Goal: Information Seeking & Learning: Check status

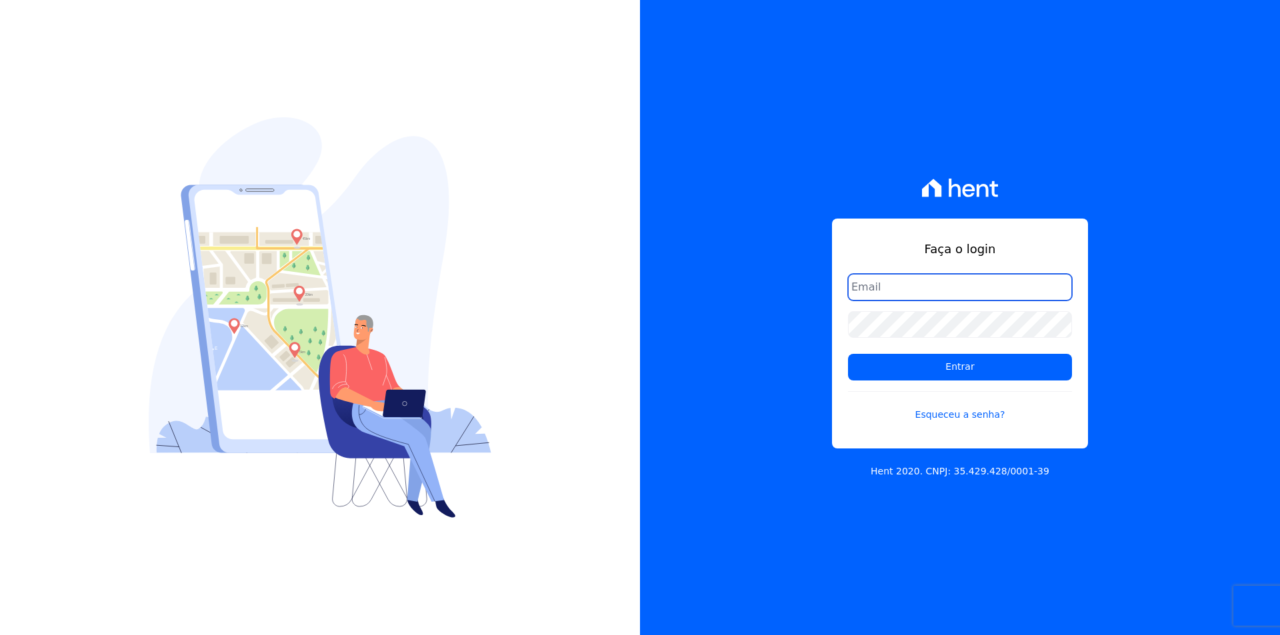
click at [899, 289] on input "email" at bounding box center [960, 287] width 224 height 27
type input "thiago@apiceincorporadora.com.br"
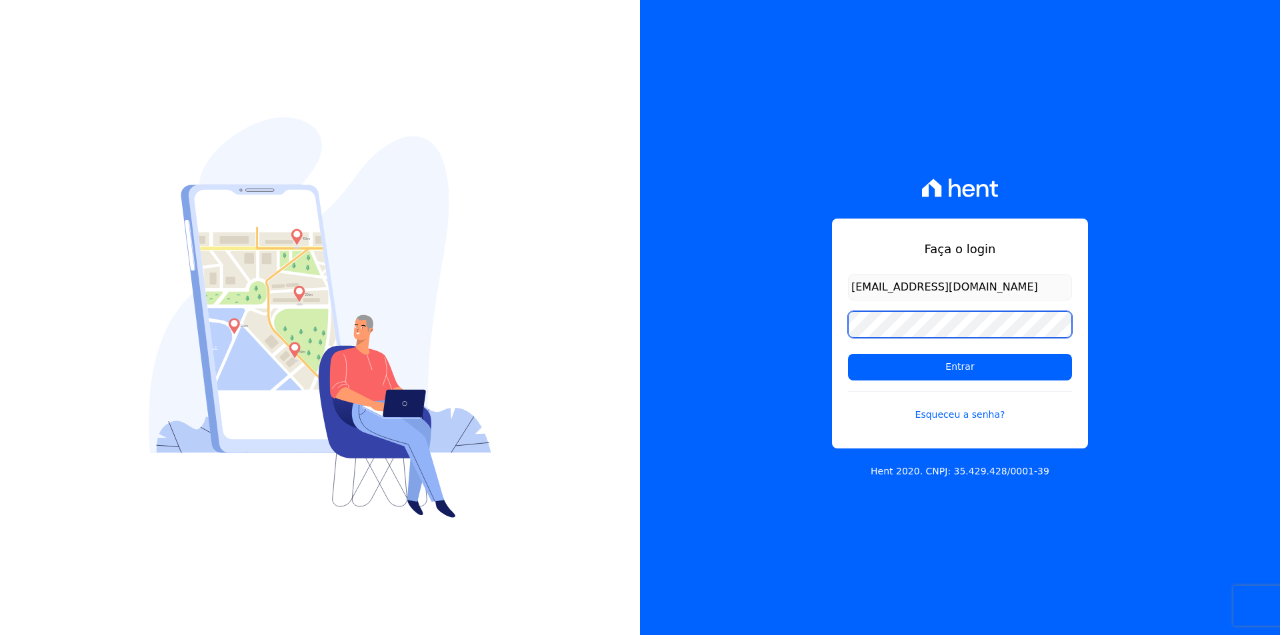
click at [848, 354] on input "Entrar" at bounding box center [960, 367] width 224 height 27
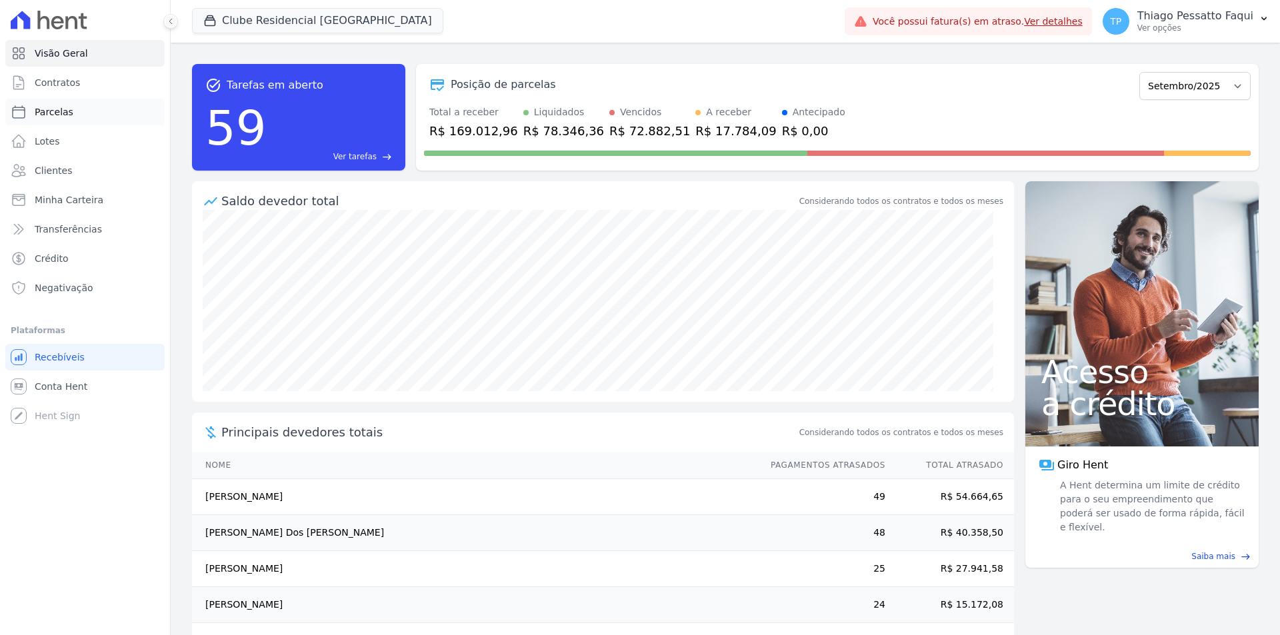
click at [84, 119] on link "Parcelas" at bounding box center [84, 112] width 159 height 27
click at [237, 19] on button "Clube Residencial [GEOGRAPHIC_DATA]" at bounding box center [317, 20] width 251 height 25
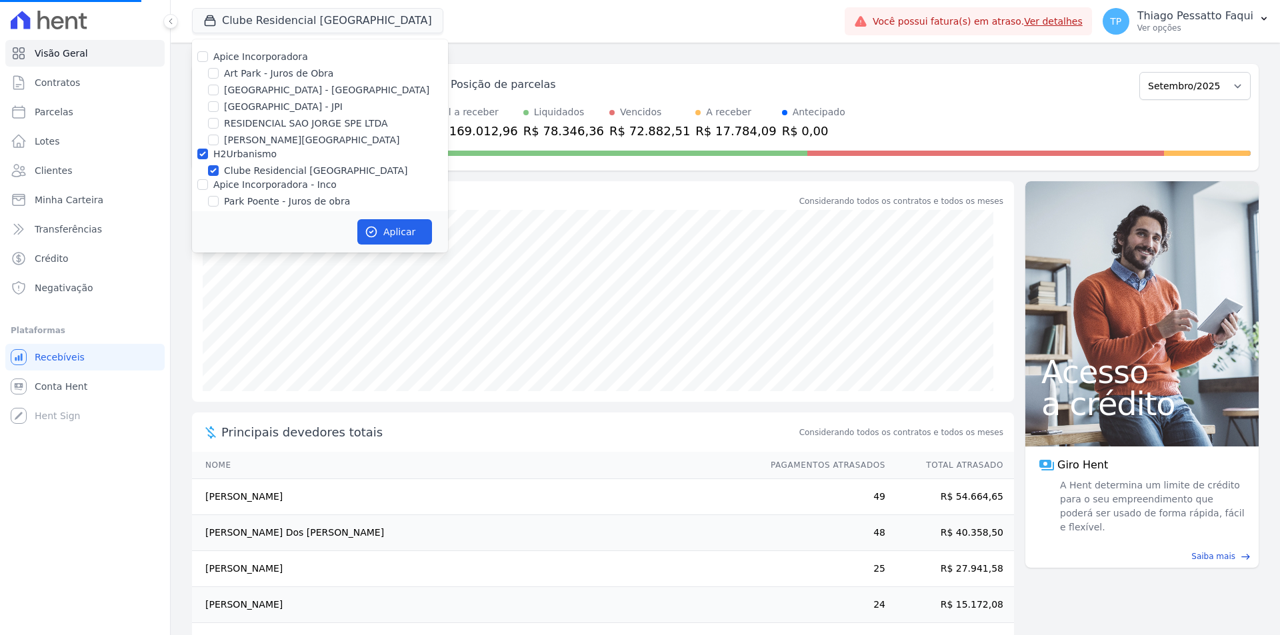
click at [239, 150] on label "H2Urbanismo" at bounding box center [244, 154] width 63 height 11
click at [208, 150] on input "H2Urbanismo" at bounding box center [202, 154] width 11 height 11
checkbox input "false"
click at [264, 95] on label "[GEOGRAPHIC_DATA] - [GEOGRAPHIC_DATA]" at bounding box center [326, 90] width 205 height 14
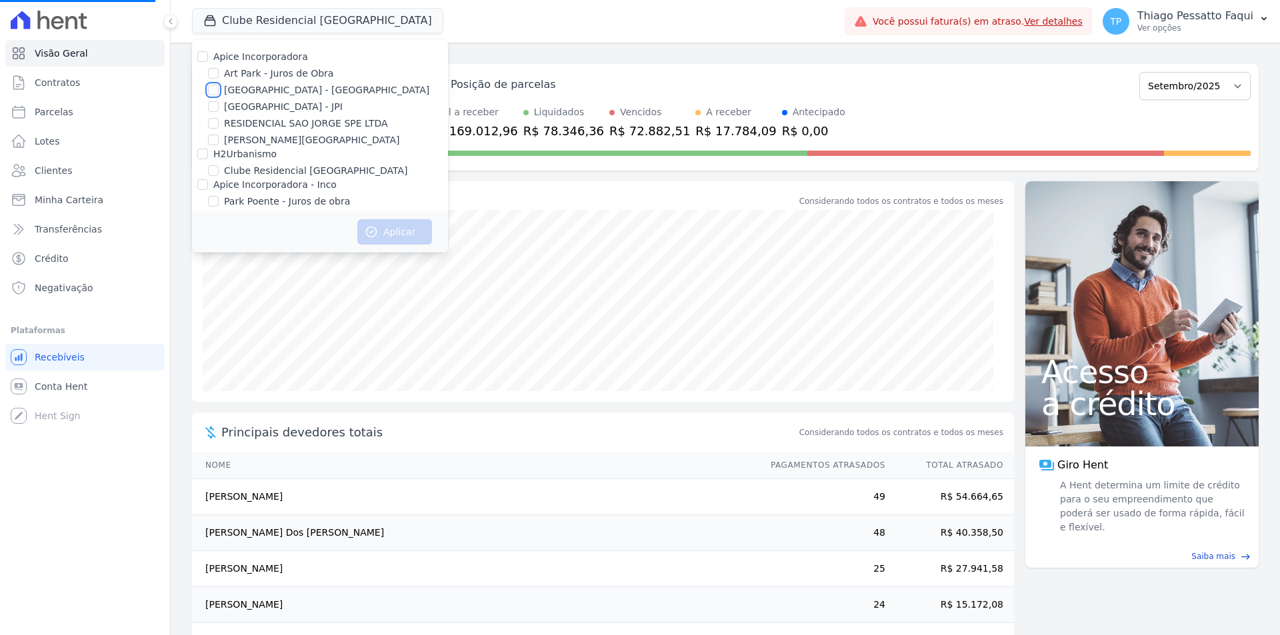
click at [219, 95] on input "[GEOGRAPHIC_DATA] - [GEOGRAPHIC_DATA]" at bounding box center [213, 90] width 11 height 11
checkbox input "true"
select select
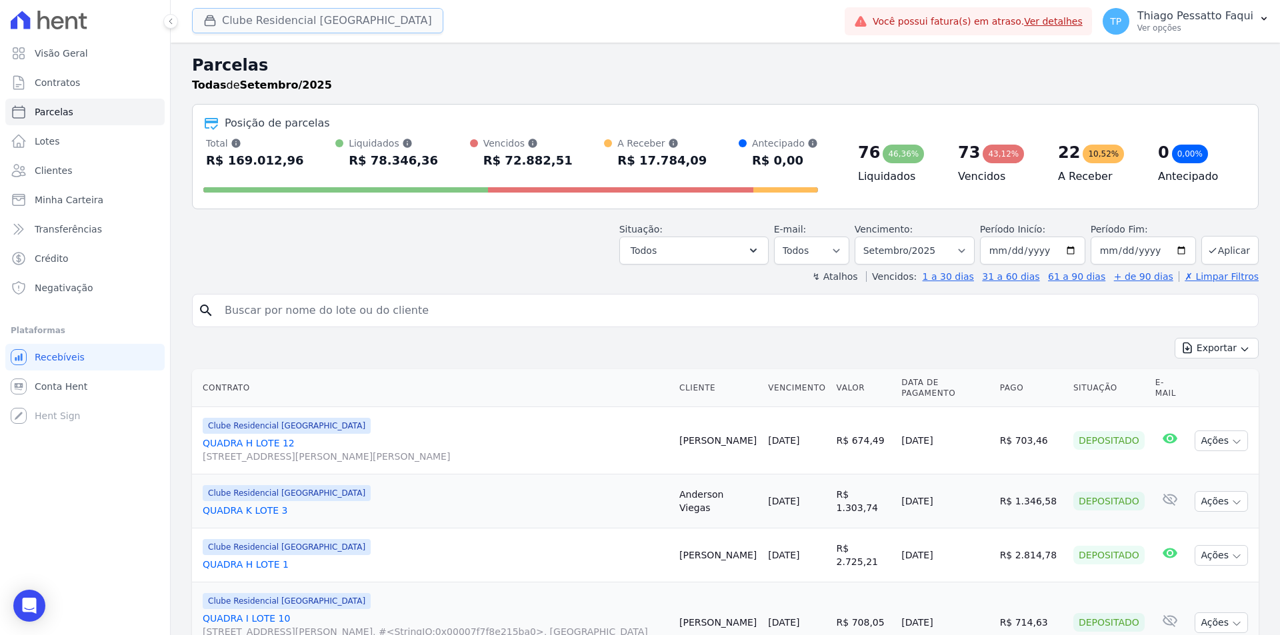
click at [232, 15] on button "Clube Residencial [GEOGRAPHIC_DATA]" at bounding box center [317, 20] width 251 height 25
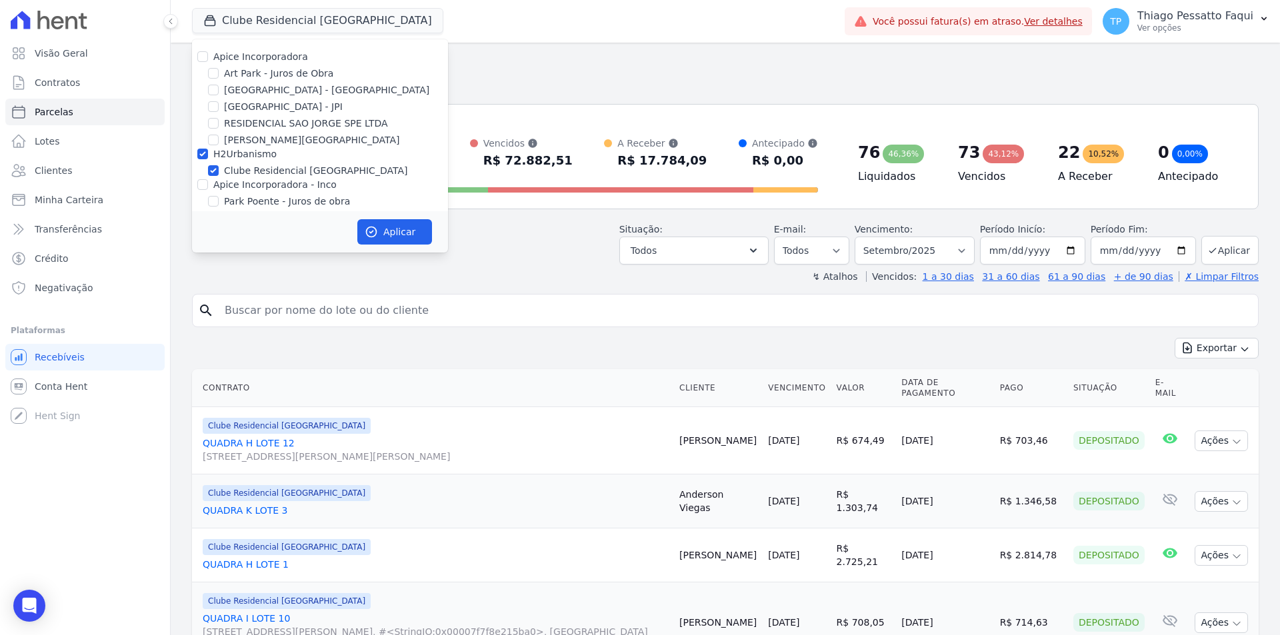
click at [253, 152] on label "H2Urbanismo" at bounding box center [244, 154] width 63 height 11
click at [208, 152] on input "H2Urbanismo" at bounding box center [202, 154] width 11 height 11
checkbox input "false"
click at [267, 86] on label "[GEOGRAPHIC_DATA] - [GEOGRAPHIC_DATA]" at bounding box center [326, 90] width 205 height 14
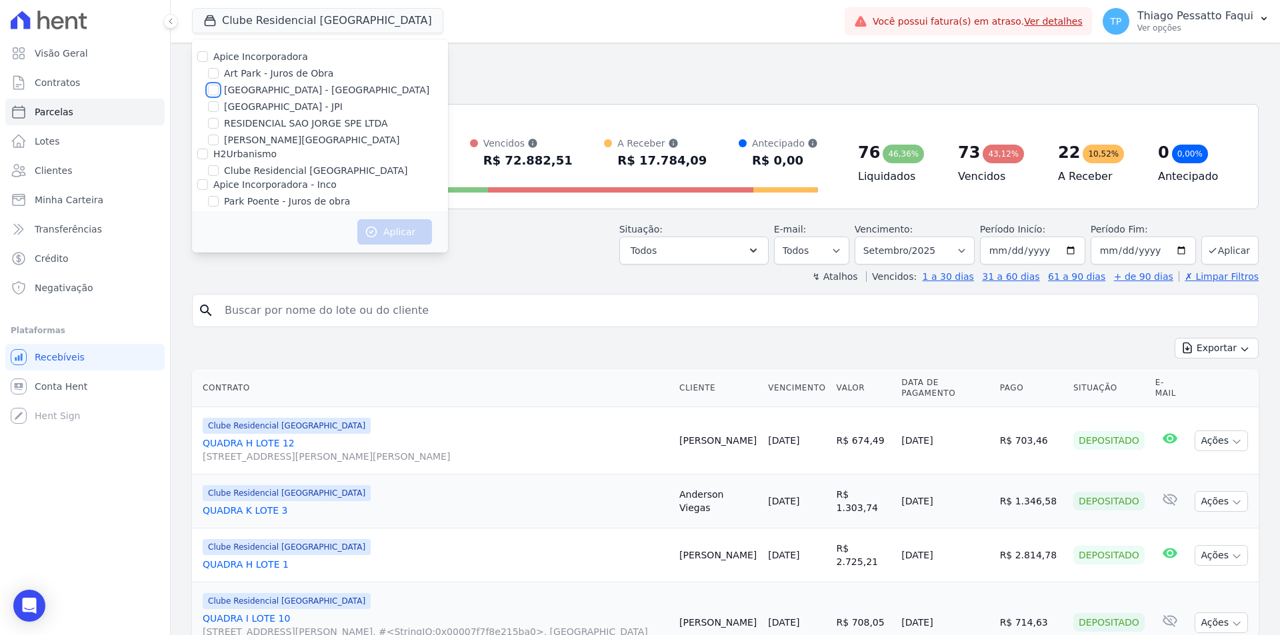
click at [219, 86] on input "[GEOGRAPHIC_DATA] - [GEOGRAPHIC_DATA]" at bounding box center [213, 90] width 11 height 11
checkbox input "true"
click at [382, 227] on button "Aplicar" at bounding box center [394, 231] width 75 height 25
click at [523, 317] on input "search" at bounding box center [735, 310] width 1036 height 27
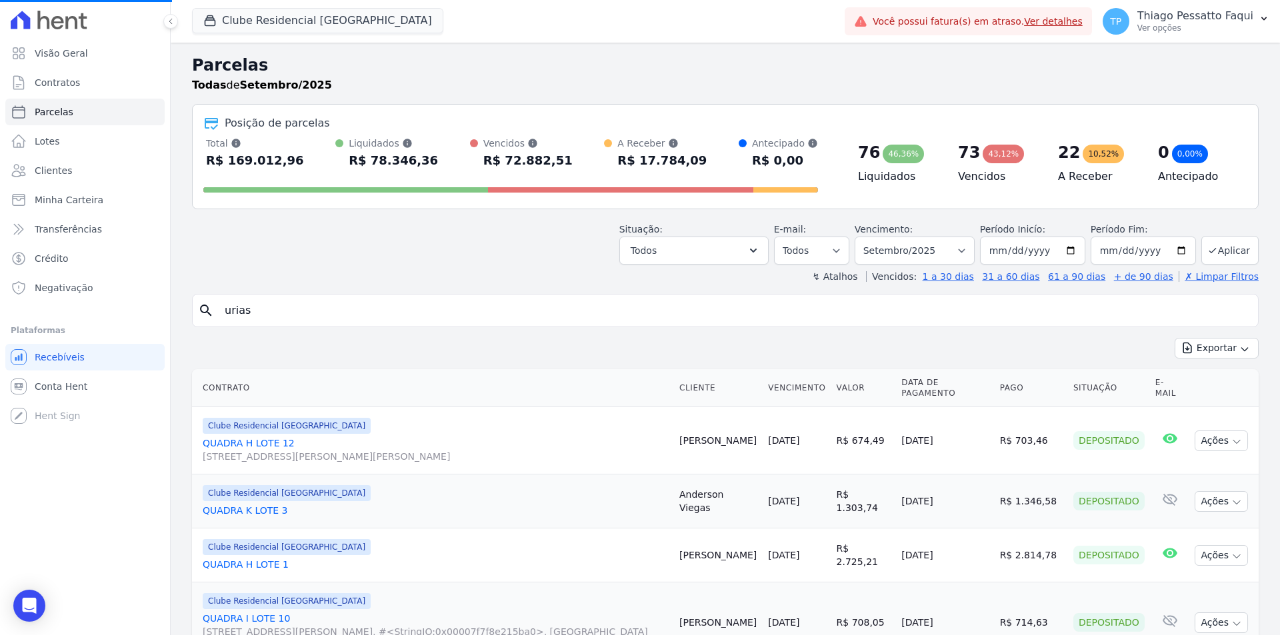
type input "urias"
select select
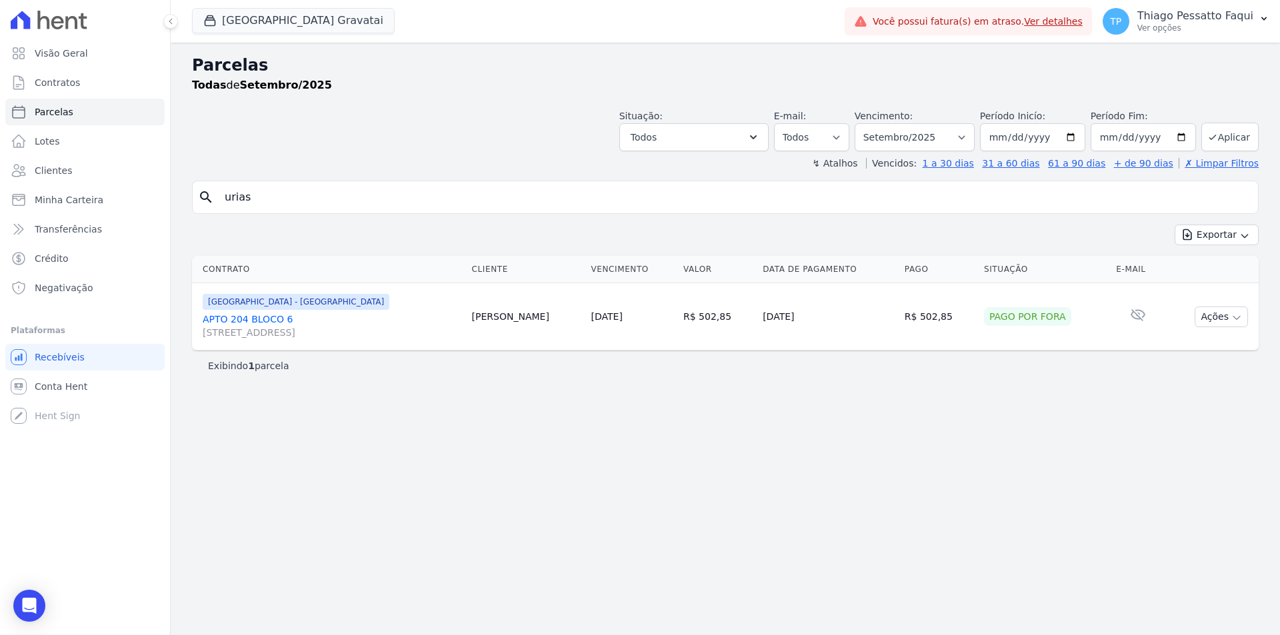
click at [247, 319] on link "APTO 204 BLOCO [GEOGRAPHIC_DATA][STREET_ADDRESS][GEOGRAPHIC_DATA]" at bounding box center [332, 326] width 259 height 27
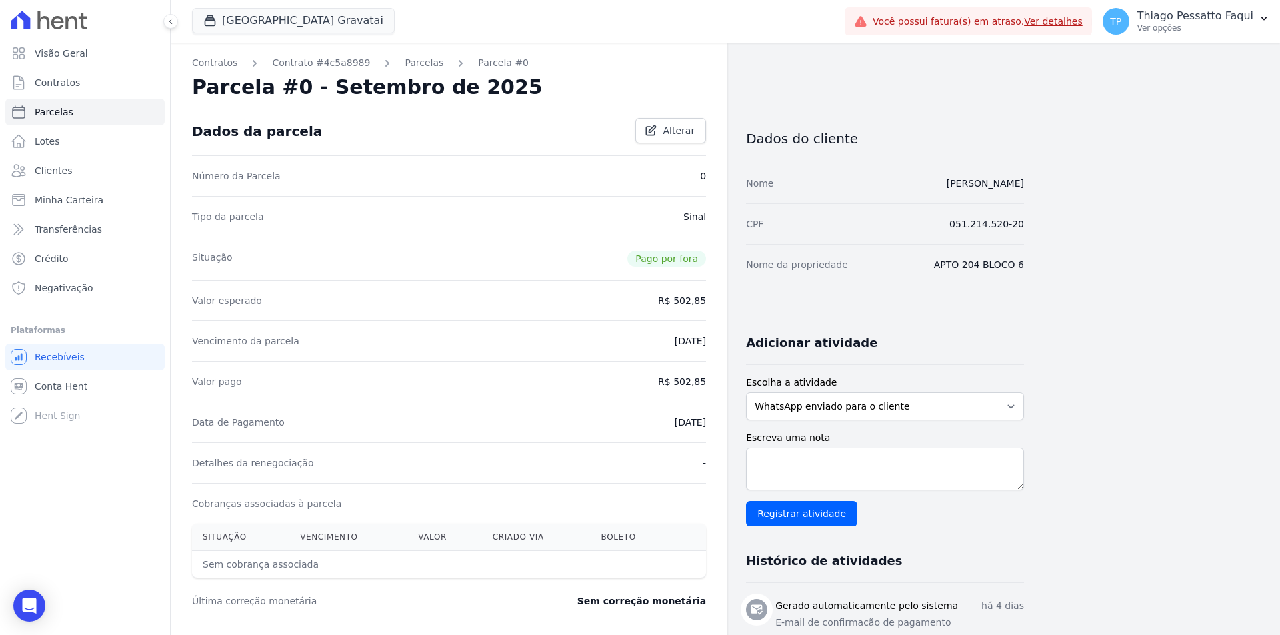
click at [401, 70] on div "Contratos Contrato #4c5a8989 [GEOGRAPHIC_DATA] Parcela #0 Parcela #0 - Setembro…" at bounding box center [449, 471] width 556 height 857
click at [405, 64] on link "Parcelas" at bounding box center [424, 63] width 39 height 14
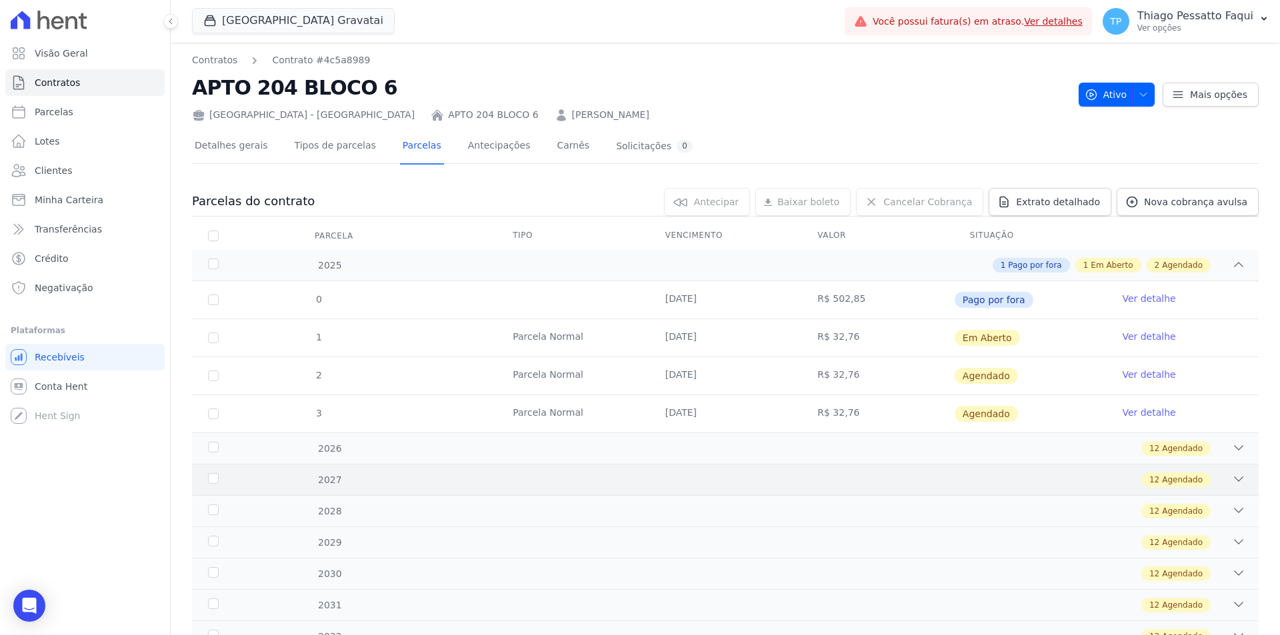
click at [662, 464] on div "2027 12 Agendado" at bounding box center [725, 479] width 1066 height 31
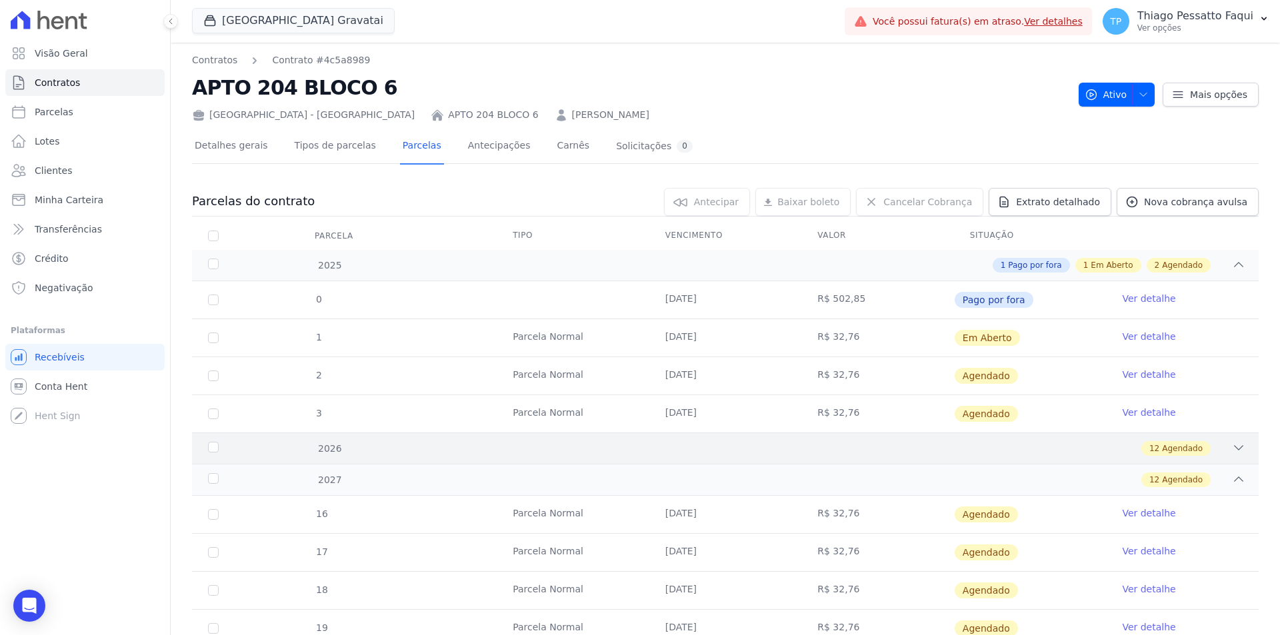
click at [656, 452] on div "12 Agendado" at bounding box center [777, 448] width 935 height 15
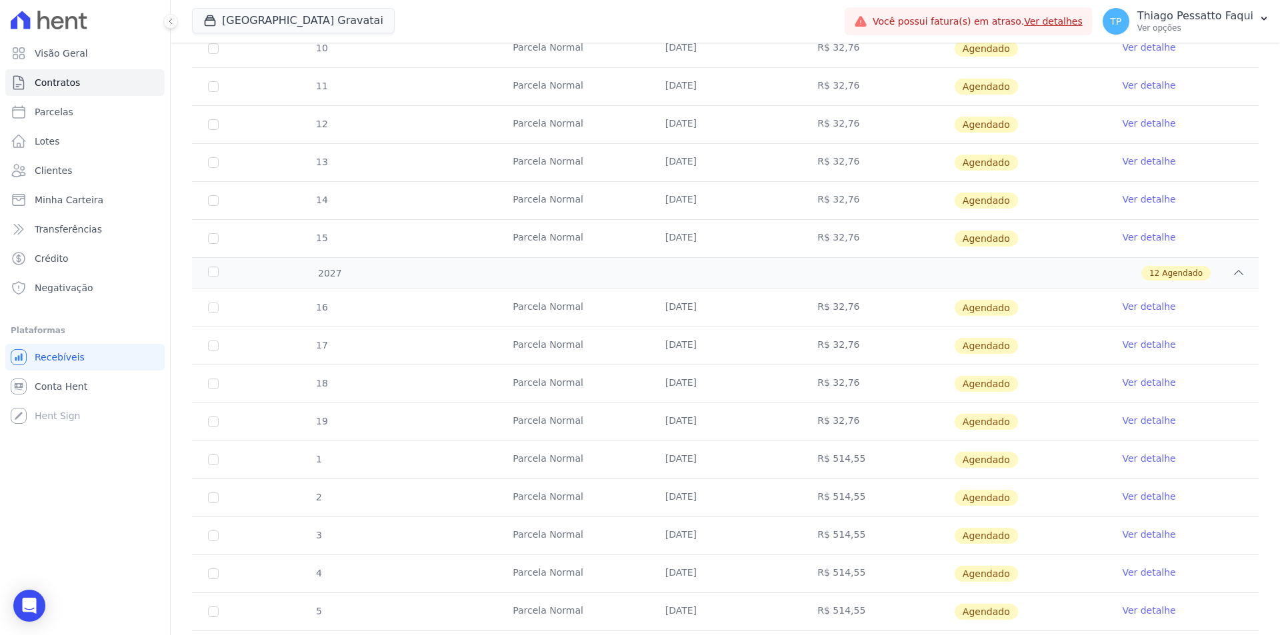
scroll to position [1062, 0]
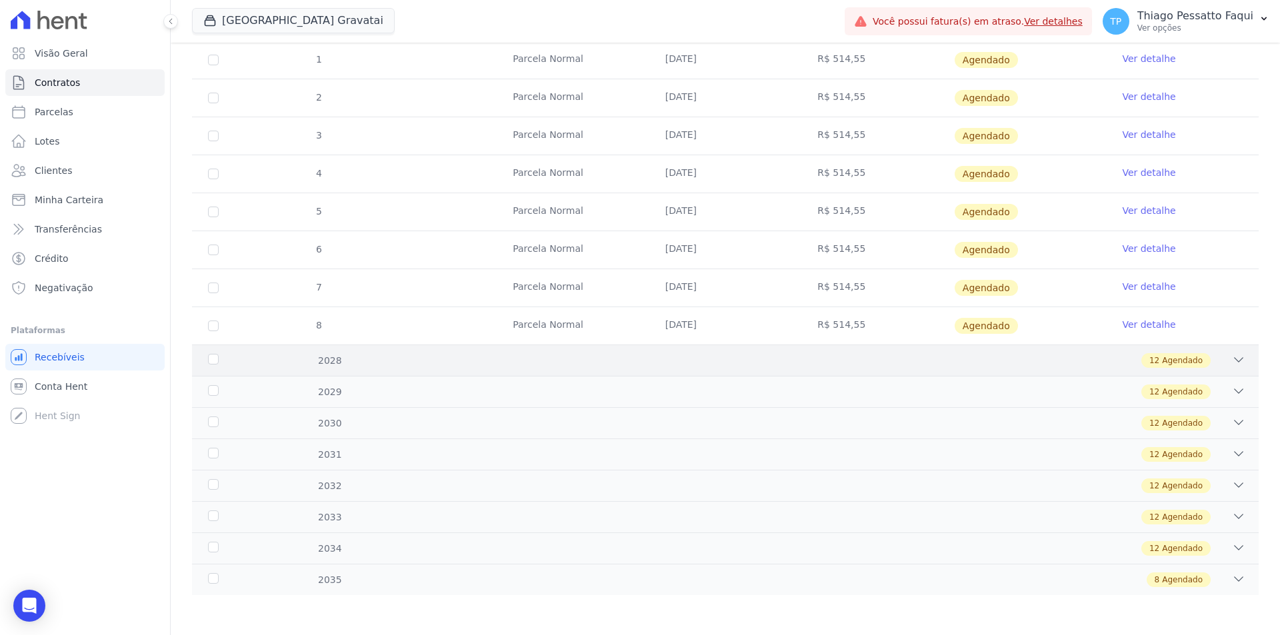
click at [637, 371] on div "2028 12 Agendado" at bounding box center [725, 360] width 1066 height 31
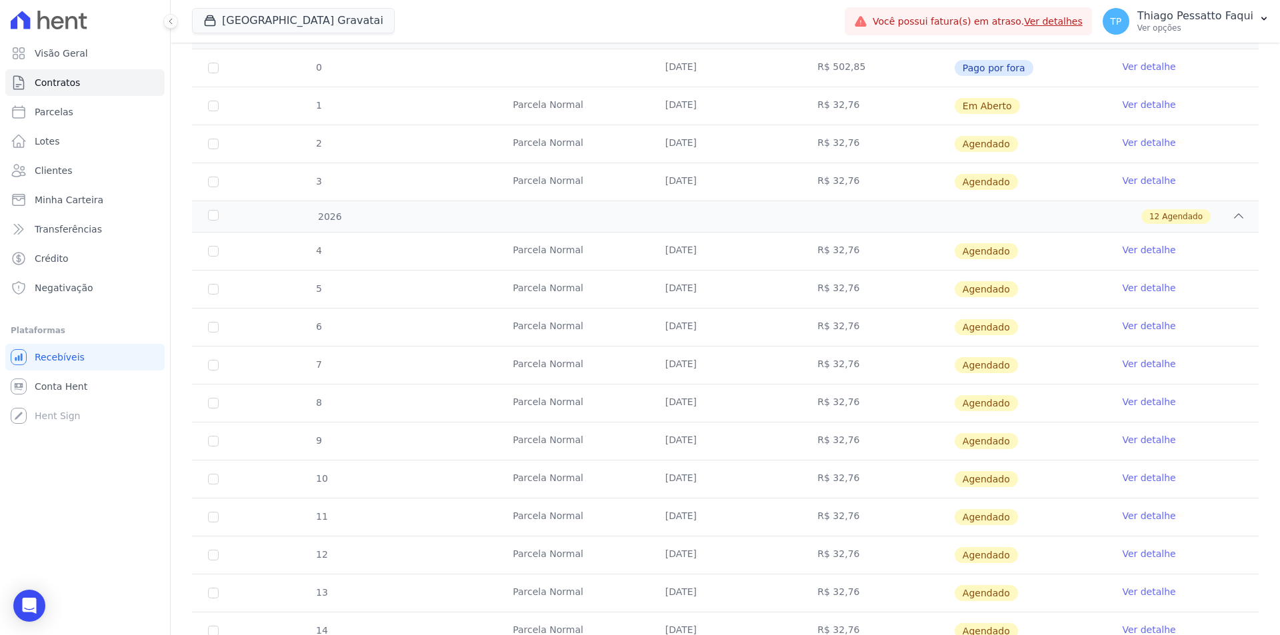
scroll to position [0, 0]
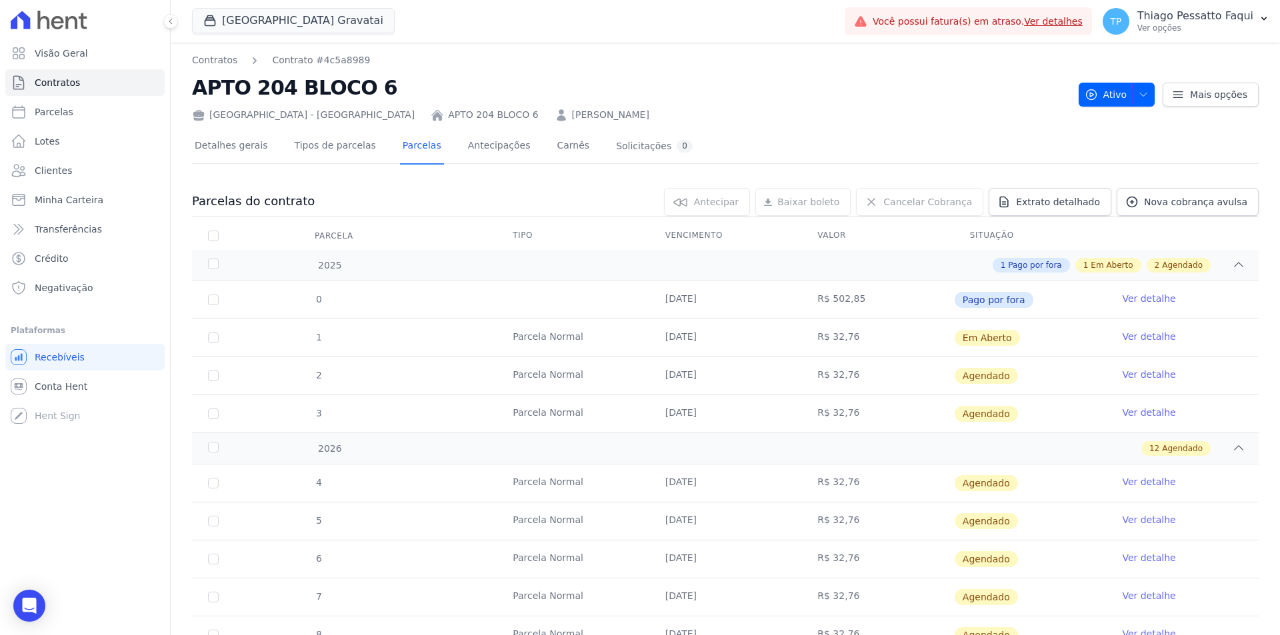
click at [684, 83] on h2 "APTO 204 BLOCO 6" at bounding box center [630, 88] width 876 height 30
click at [711, 339] on td "[DATE]" at bounding box center [725, 337] width 153 height 37
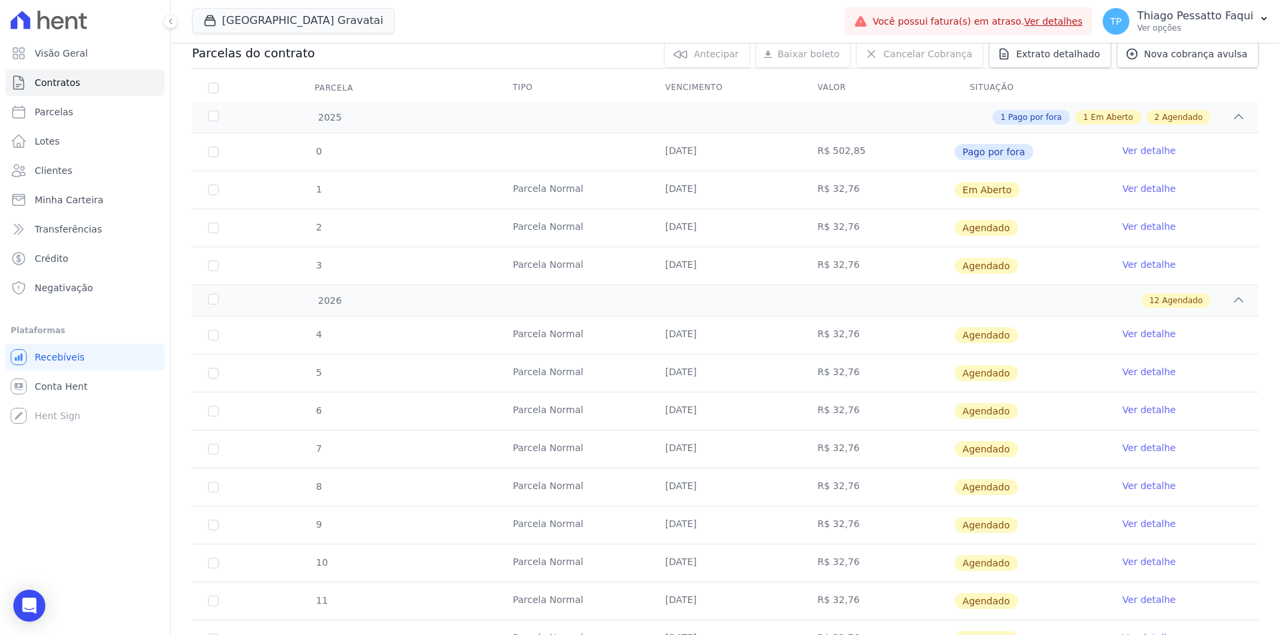
scroll to position [400, 0]
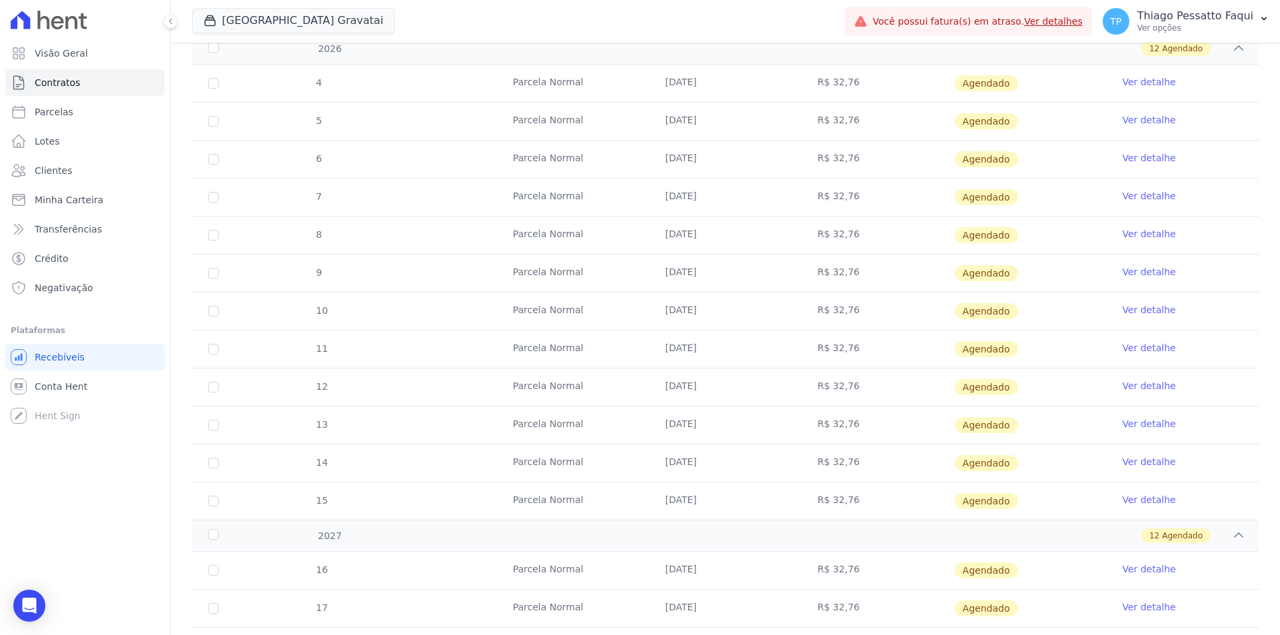
click at [837, 426] on td "R$ 32,76" at bounding box center [877, 425] width 153 height 37
click at [832, 492] on td "R$ 32,76" at bounding box center [877, 501] width 153 height 37
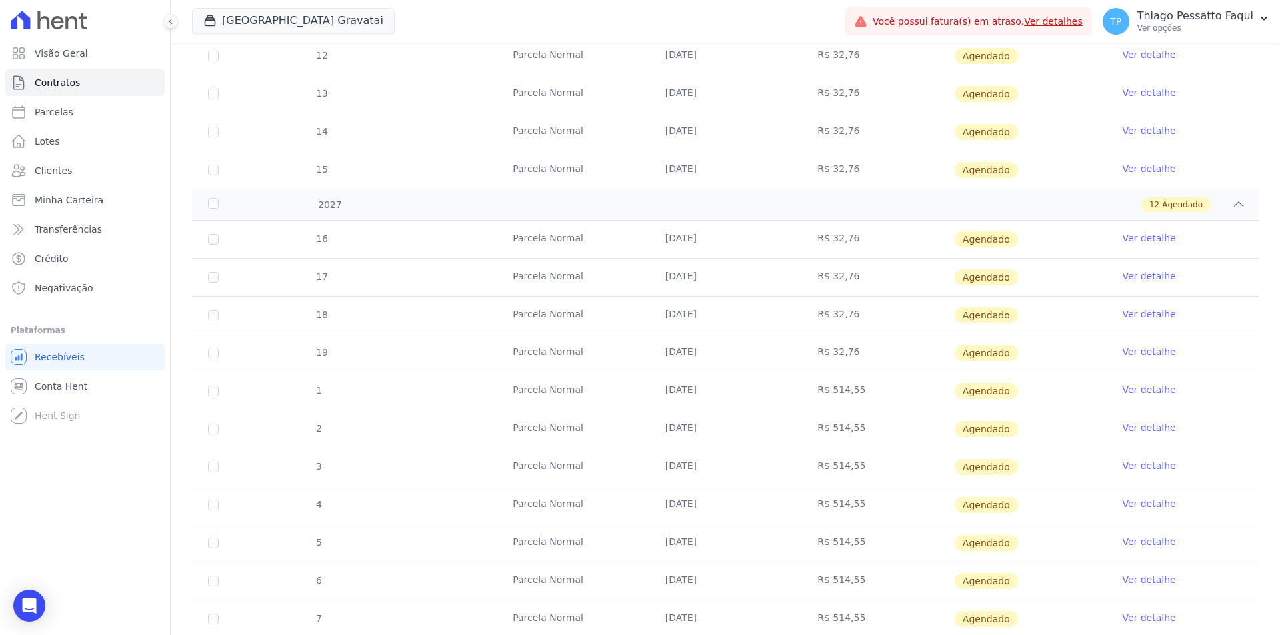
scroll to position [733, 0]
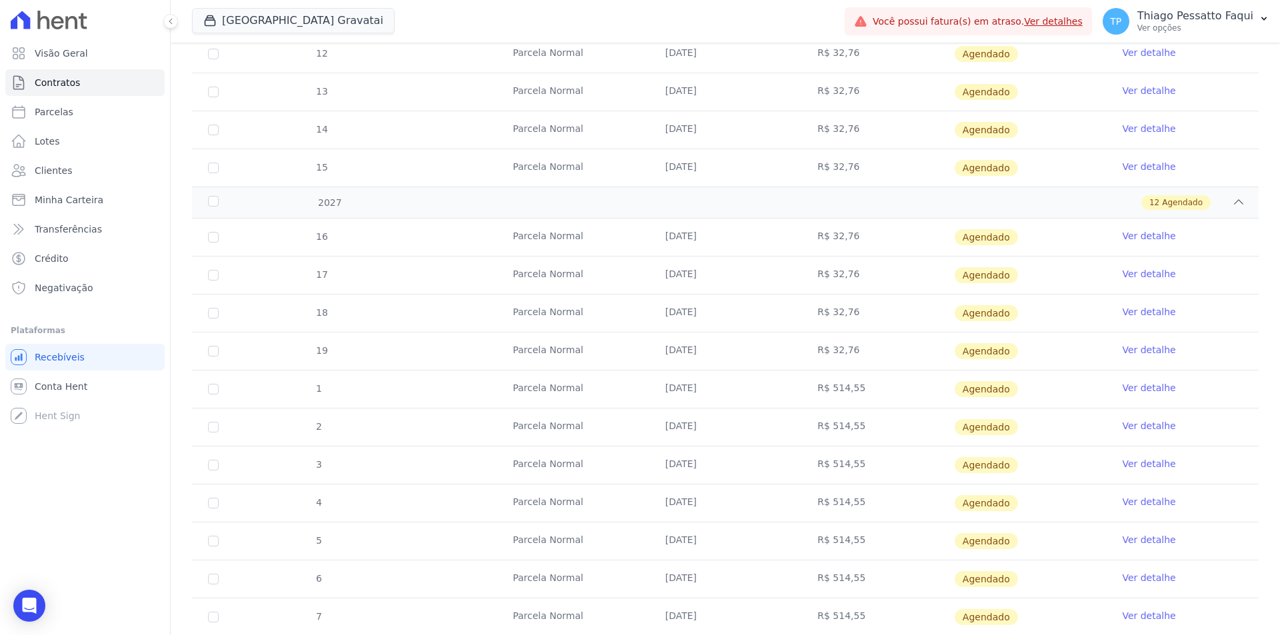
click at [826, 487] on td "R$ 514,55" at bounding box center [877, 503] width 153 height 37
click at [831, 419] on td "R$ 514,55" at bounding box center [877, 427] width 153 height 37
click at [832, 419] on td "R$ 514,55" at bounding box center [877, 427] width 153 height 37
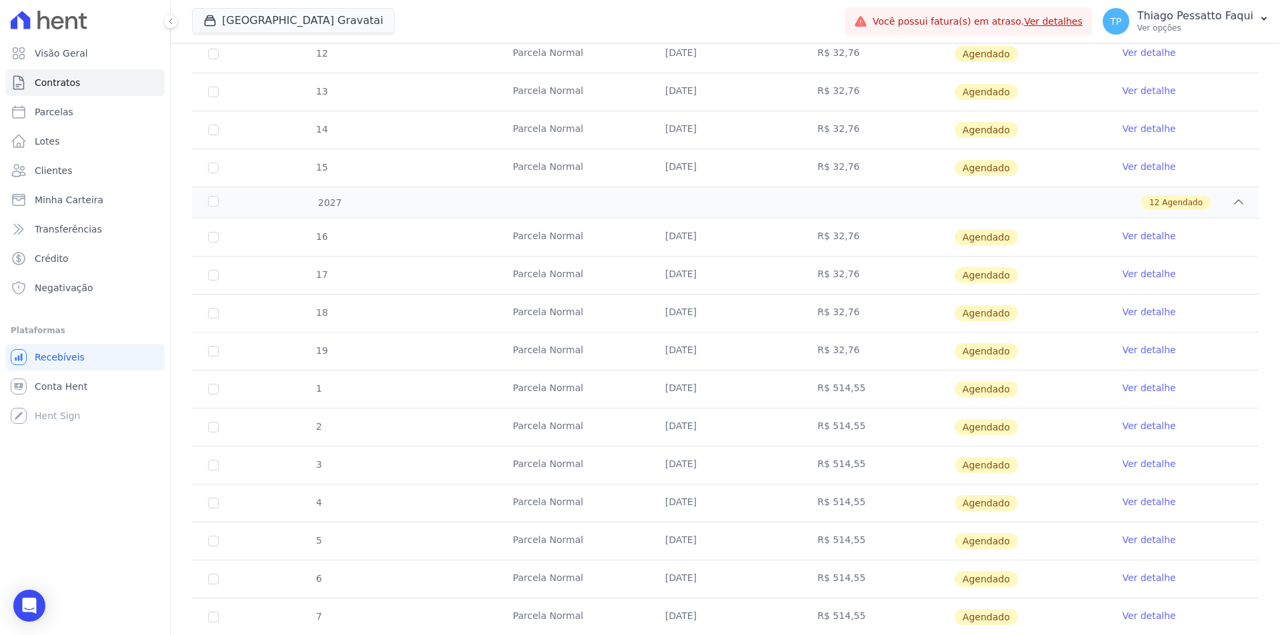
click at [587, 435] on td "Parcela Normal" at bounding box center [573, 427] width 153 height 37
click at [846, 437] on td "R$ 514,55" at bounding box center [877, 427] width 153 height 37
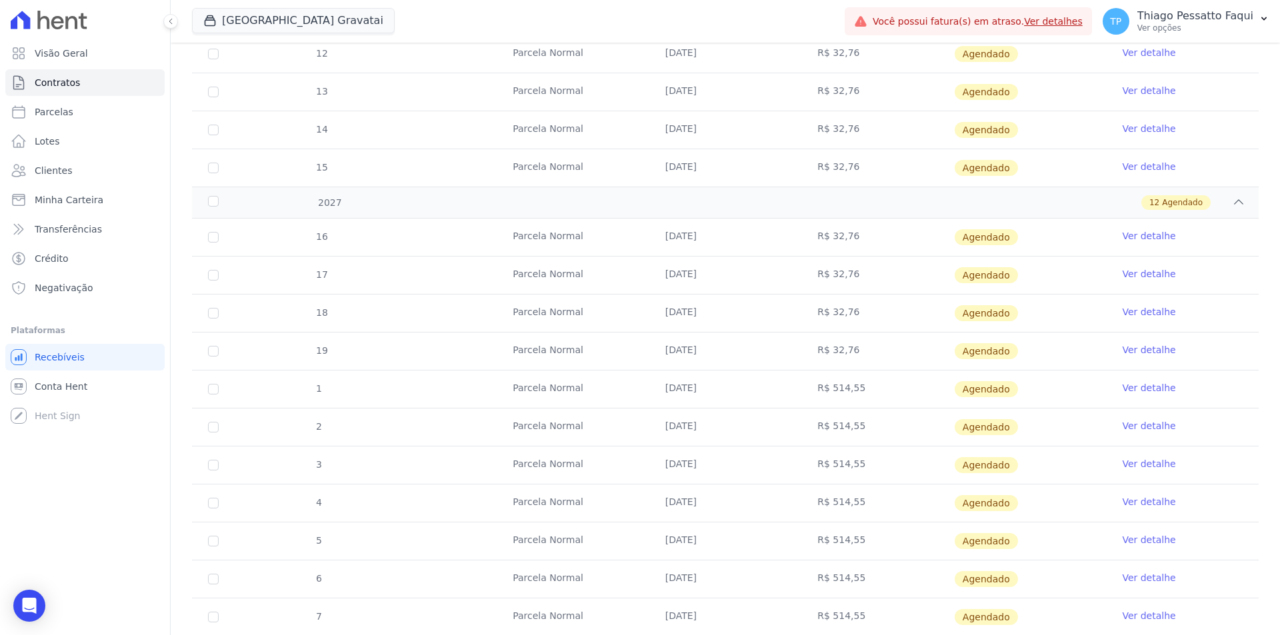
click at [642, 390] on td "Parcela Normal" at bounding box center [573, 389] width 153 height 37
click at [687, 390] on td "[DATE]" at bounding box center [725, 389] width 153 height 37
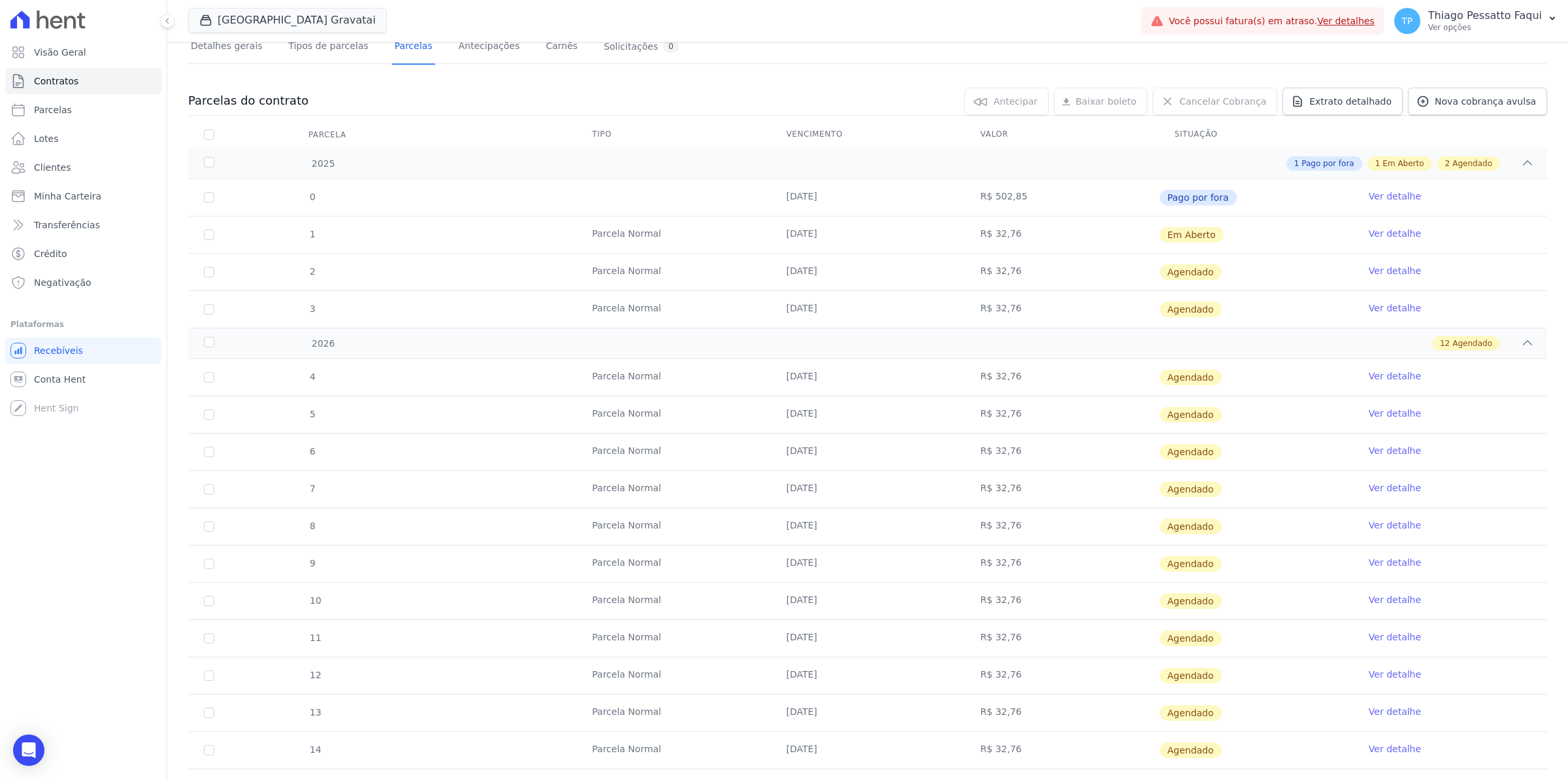
scroll to position [0, 0]
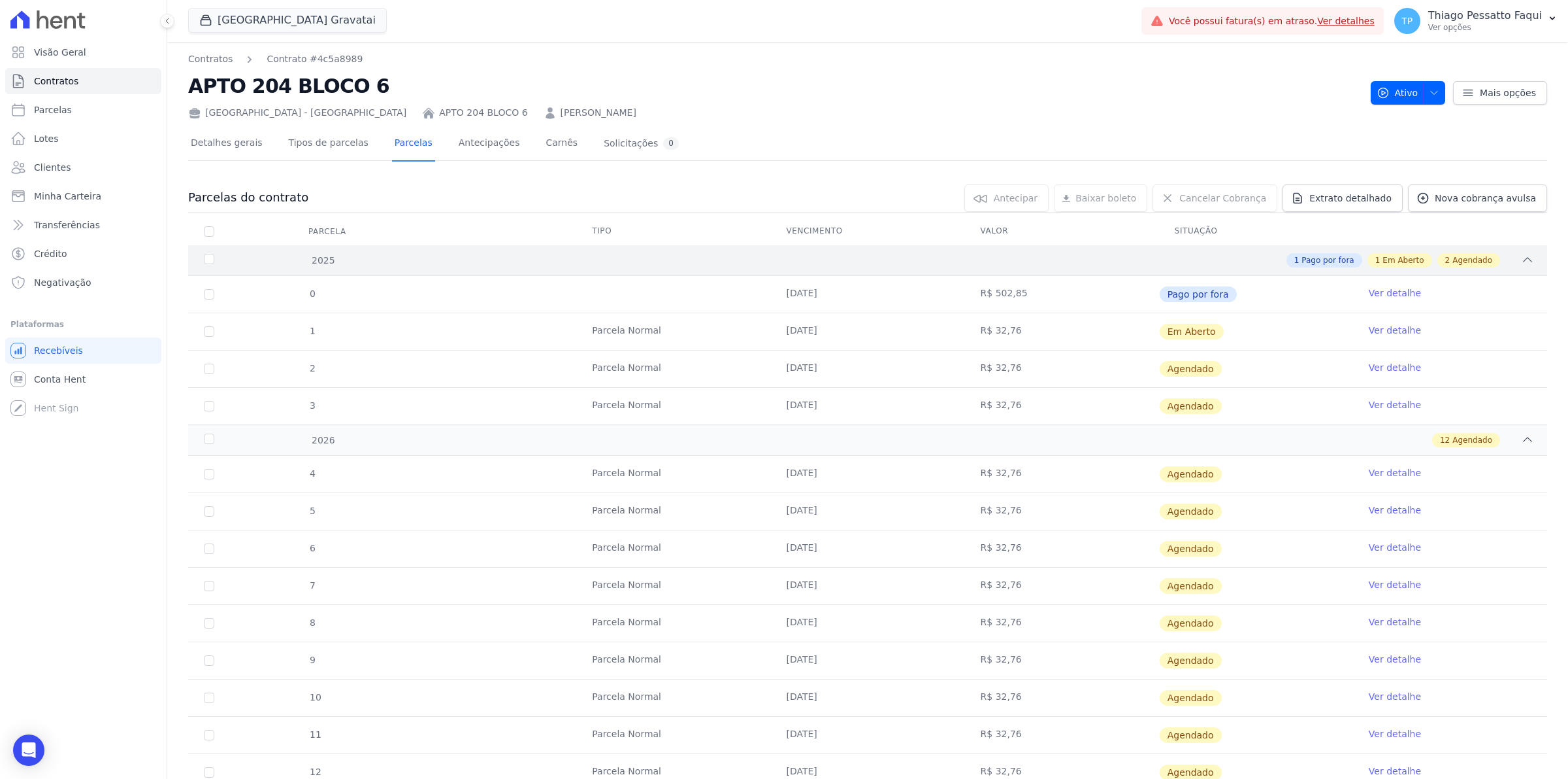
click at [335, 264] on div "1 Pago por fora 1 Em Aberto 2 Agendado" at bounding box center [935, 260] width 1199 height 15
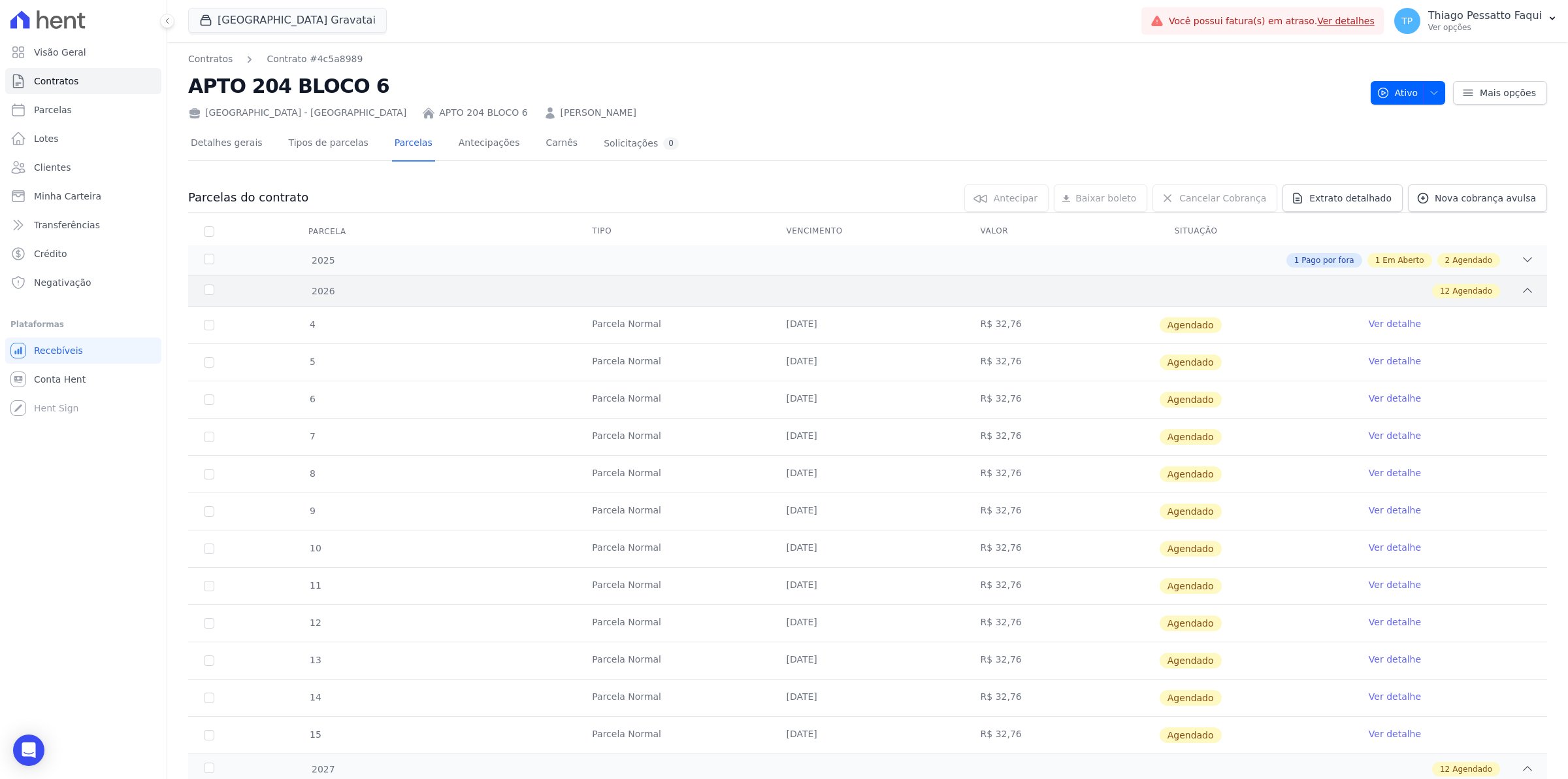
click at [335, 286] on div "12 Agendado" at bounding box center [935, 290] width 1199 height 15
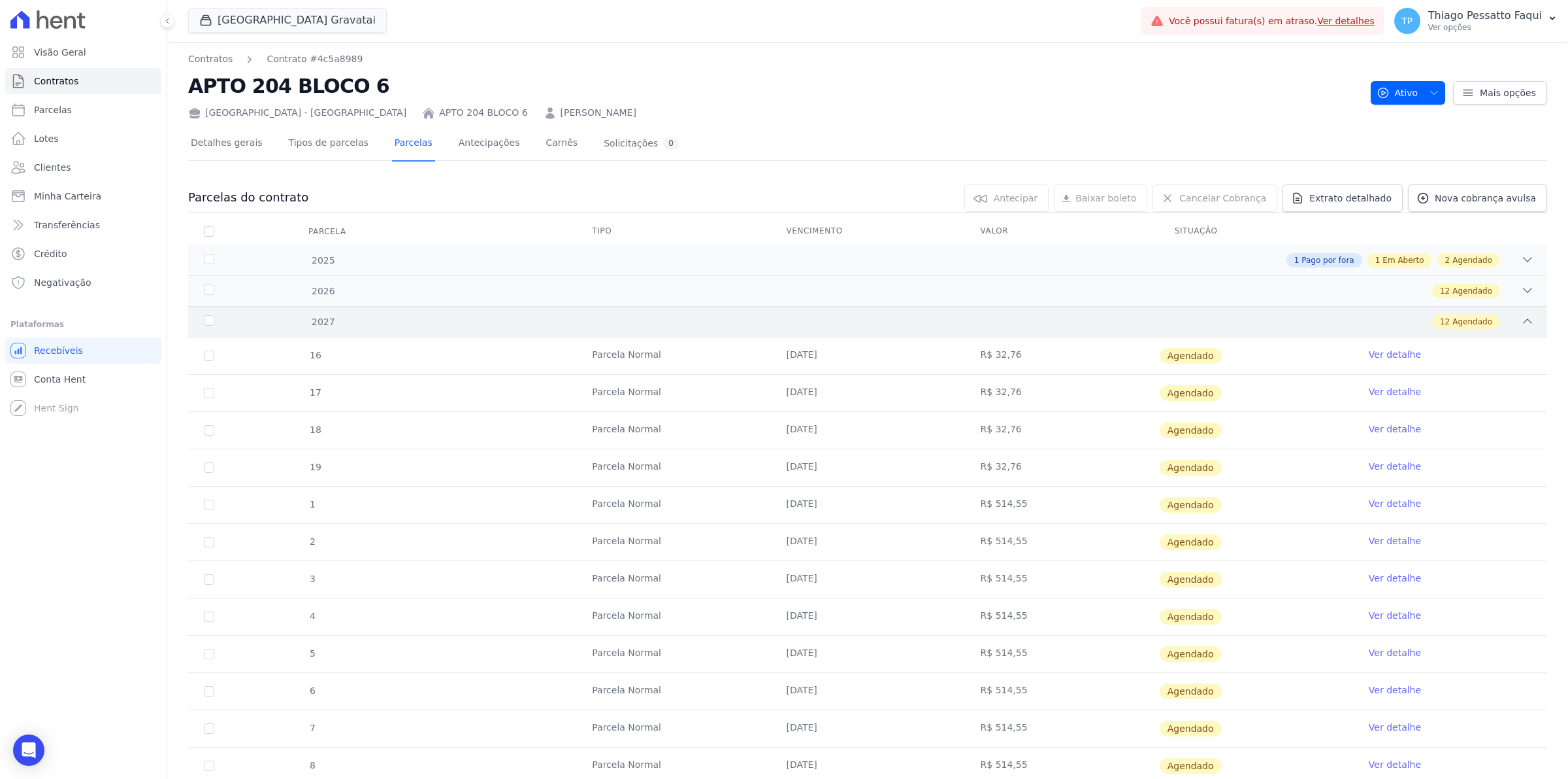
click at [336, 308] on div "2027 12 Agendado" at bounding box center [868, 321] width 1359 height 30
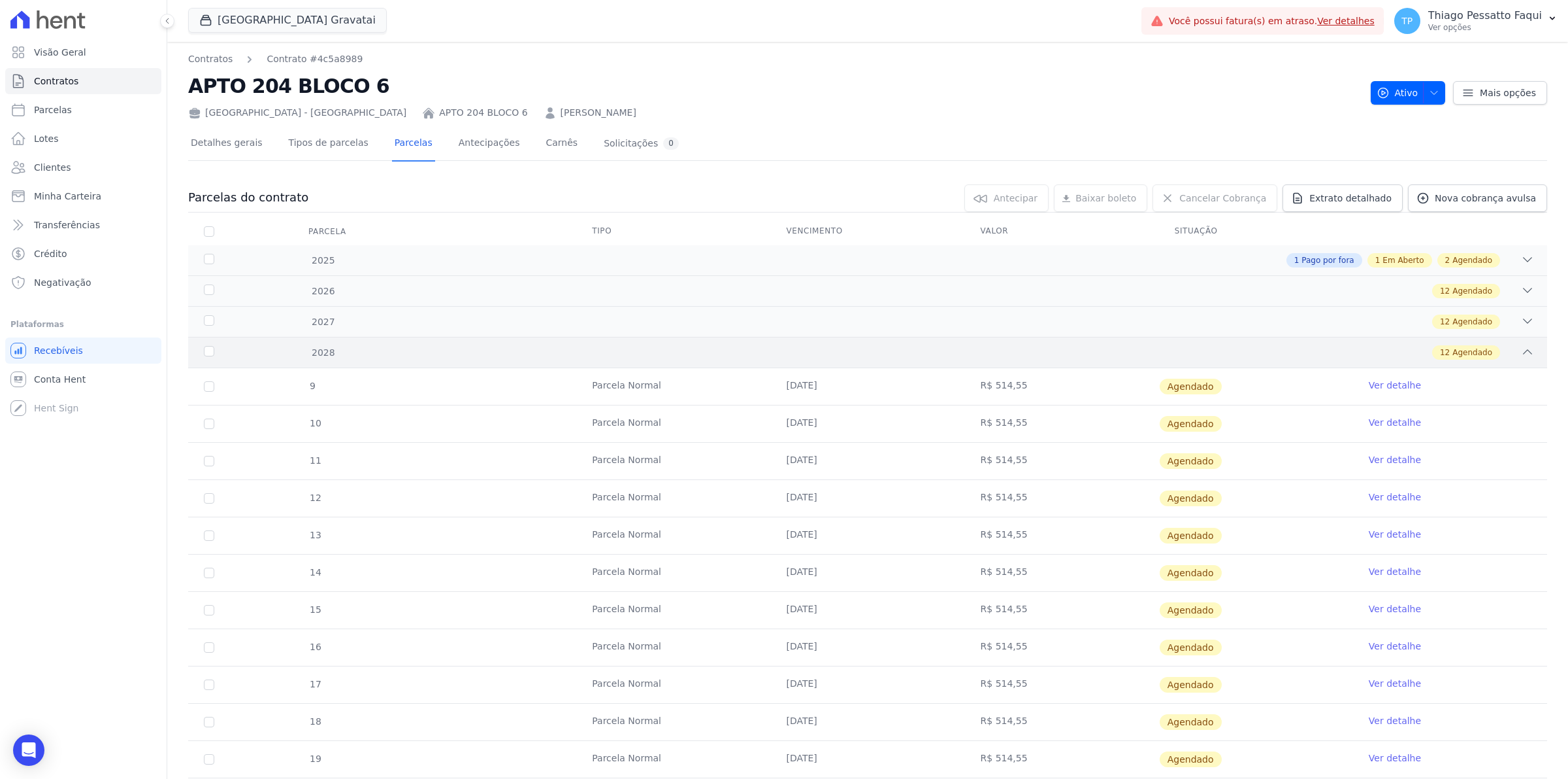
click at [378, 343] on div "2028 12 Agendado" at bounding box center [868, 351] width 1359 height 30
